Goal: Task Accomplishment & Management: Manage account settings

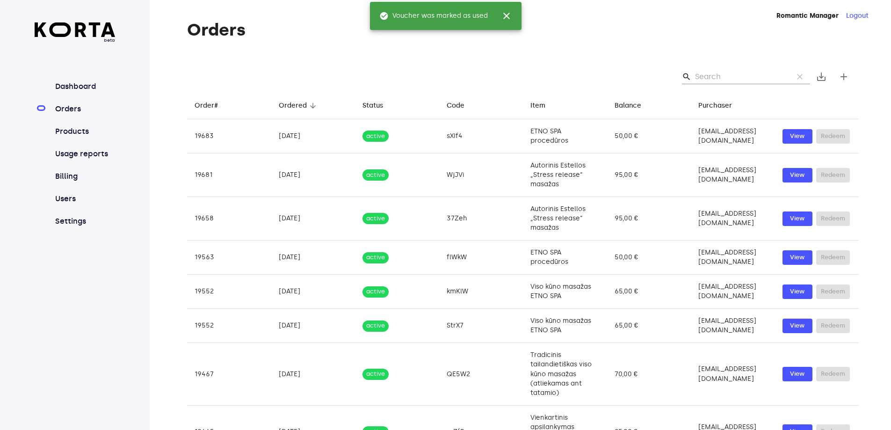
click at [74, 110] on link "Orders" at bounding box center [84, 108] width 62 height 11
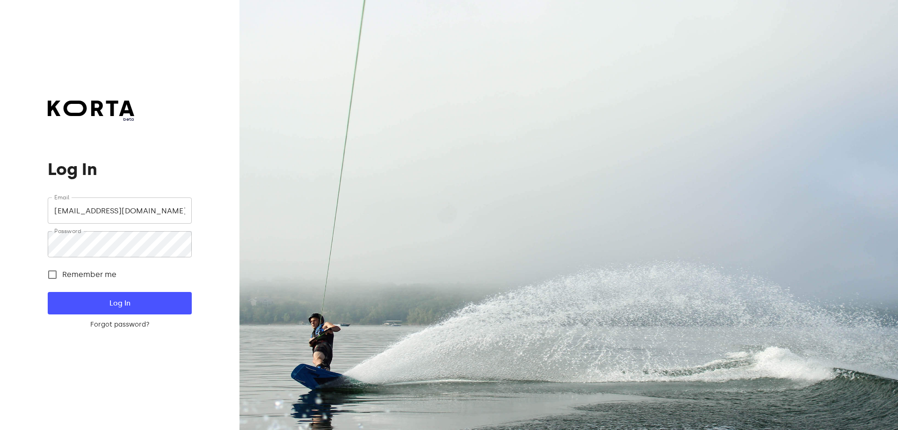
click at [703, 74] on div at bounding box center [569, 215] width 659 height 430
click at [90, 296] on button "Log In" at bounding box center [120, 303] width 144 height 22
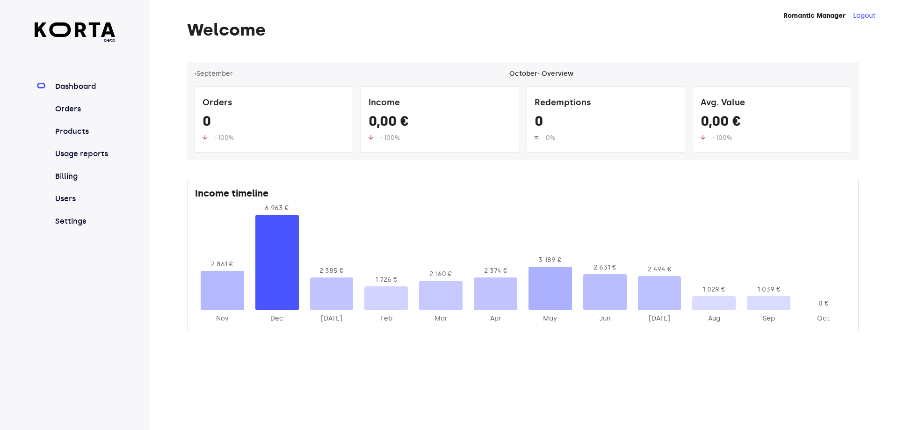
click at [67, 102] on nav "Dashboard Orders Products Usage reports Billing Users Settings" at bounding box center [75, 154] width 81 height 146
click at [67, 107] on link "Orders" at bounding box center [84, 108] width 62 height 11
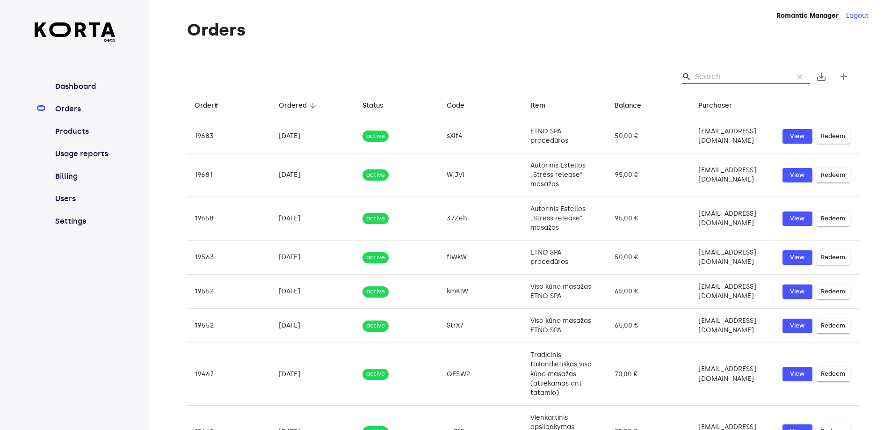
click at [704, 73] on input "Search" at bounding box center [740, 76] width 91 height 15
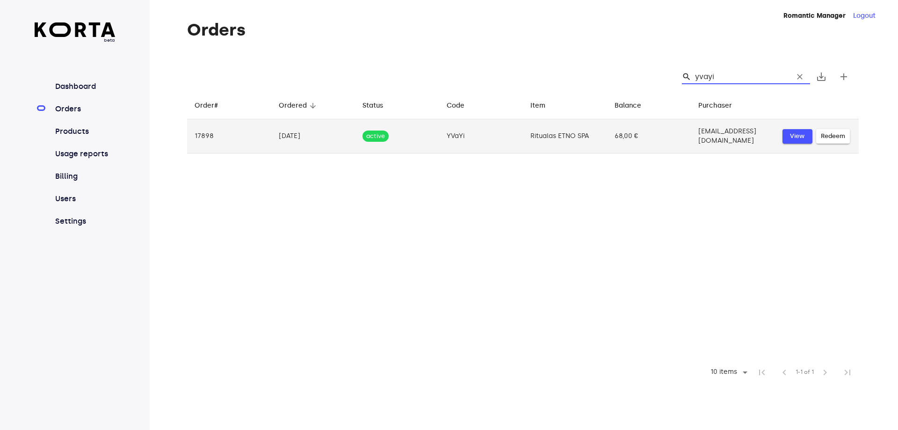
type input "yvayi"
click at [791, 136] on span "View" at bounding box center [797, 136] width 21 height 11
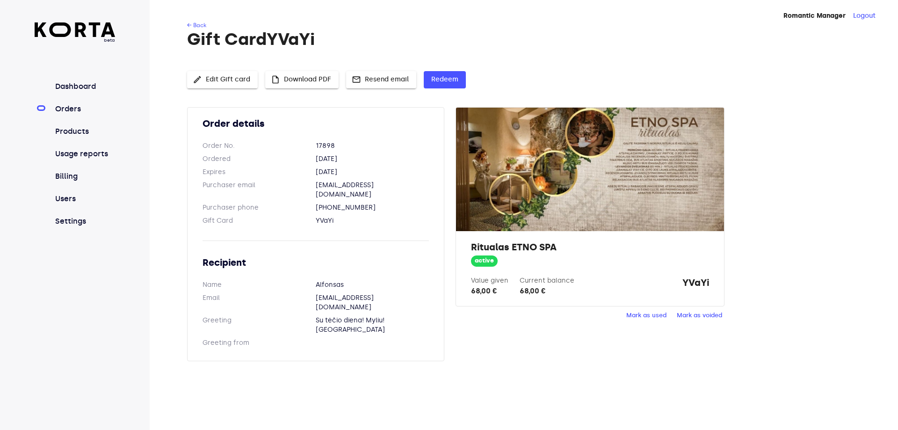
click at [639, 316] on span "Mark as used" at bounding box center [646, 315] width 40 height 11
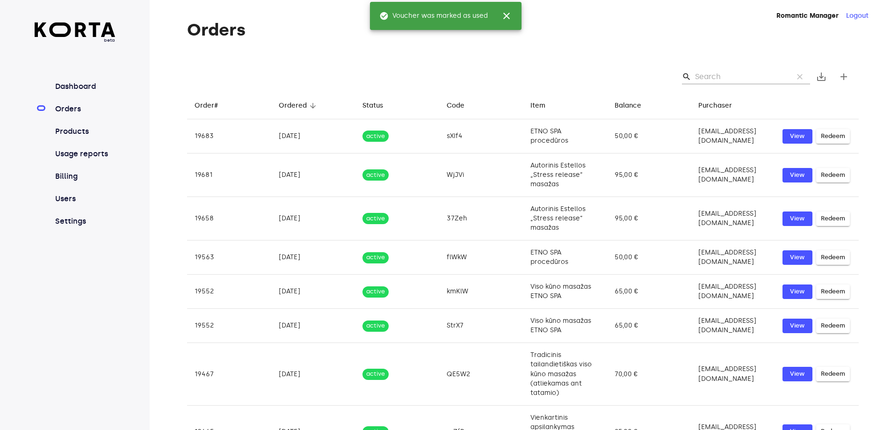
click at [573, 60] on div "Orders search clear save_alt add Order# arrow_downward Ordered arrow_downward S…" at bounding box center [509, 291] width 719 height 540
